Goal: Find specific page/section: Find specific page/section

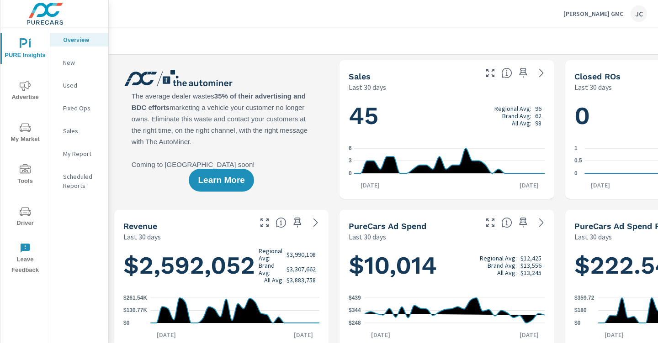
scroll to position [0, 0]
click at [68, 62] on p "New" at bounding box center [82, 62] width 38 height 9
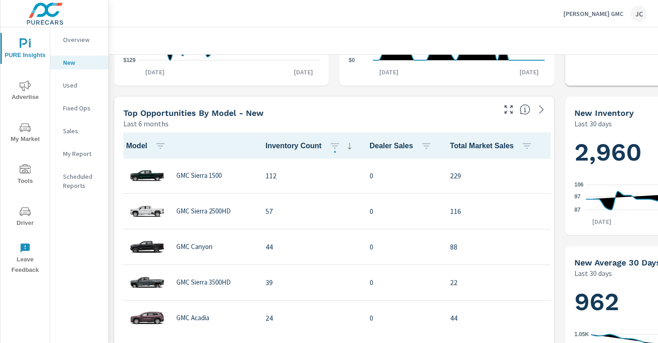
scroll to position [265, 0]
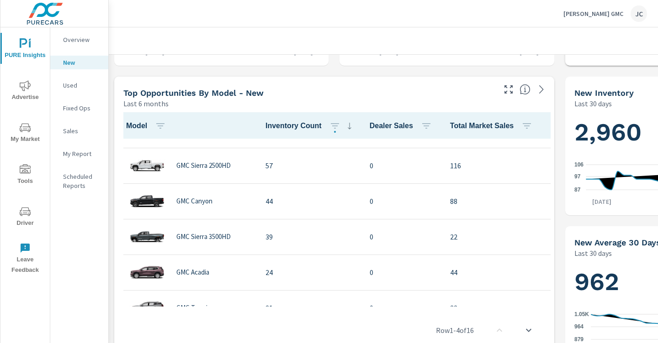
scroll to position [27, 0]
click at [29, 130] on icon "nav menu" at bounding box center [28, 129] width 1 height 1
